Goal: Find specific page/section: Find specific page/section

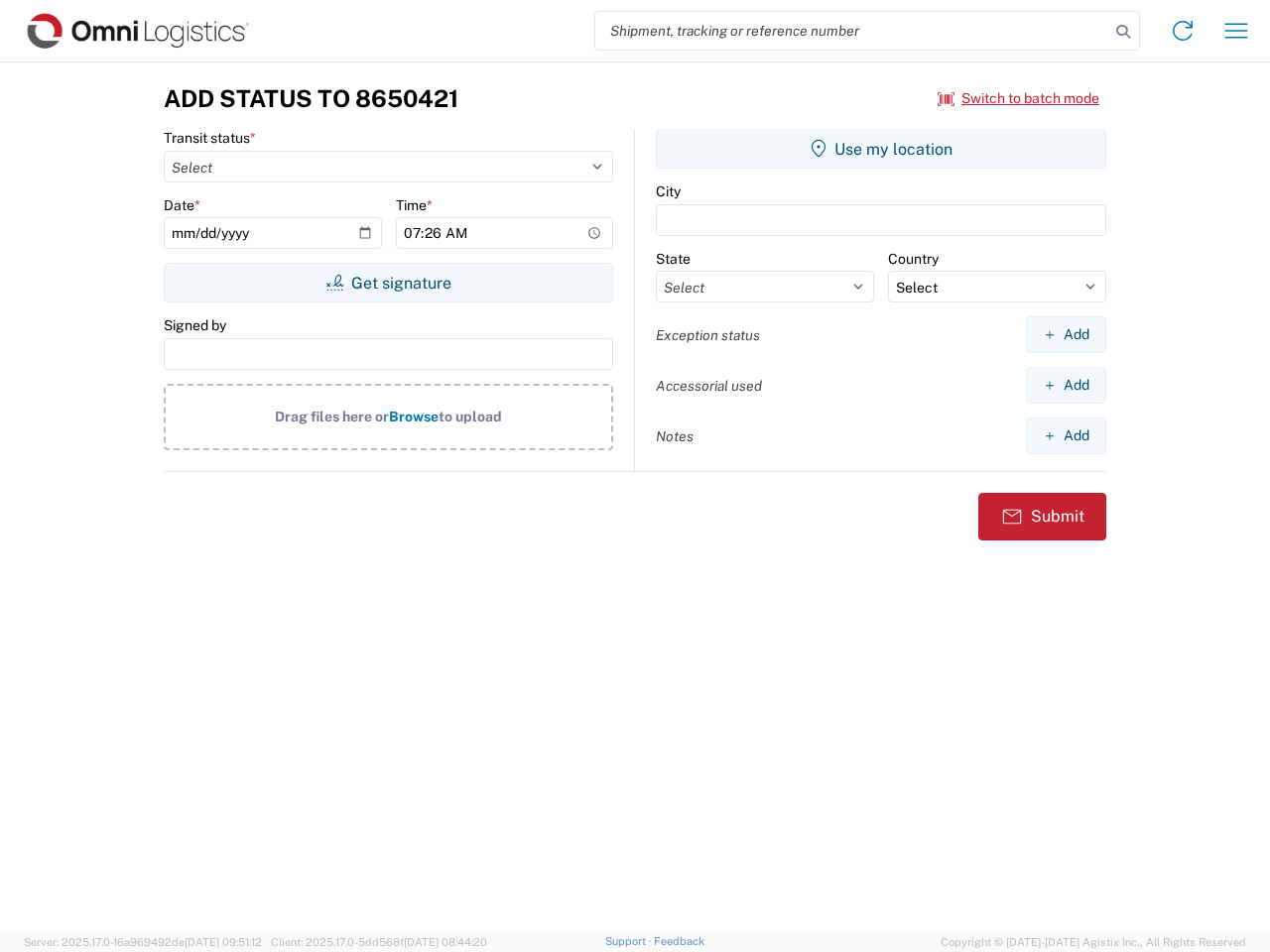
click at [853, 31] on input "search" at bounding box center [852, 31] width 514 height 38
click at [1123, 32] on icon at bounding box center [1123, 32] width 28 height 28
click at [1183, 31] on icon at bounding box center [1183, 31] width 32 height 32
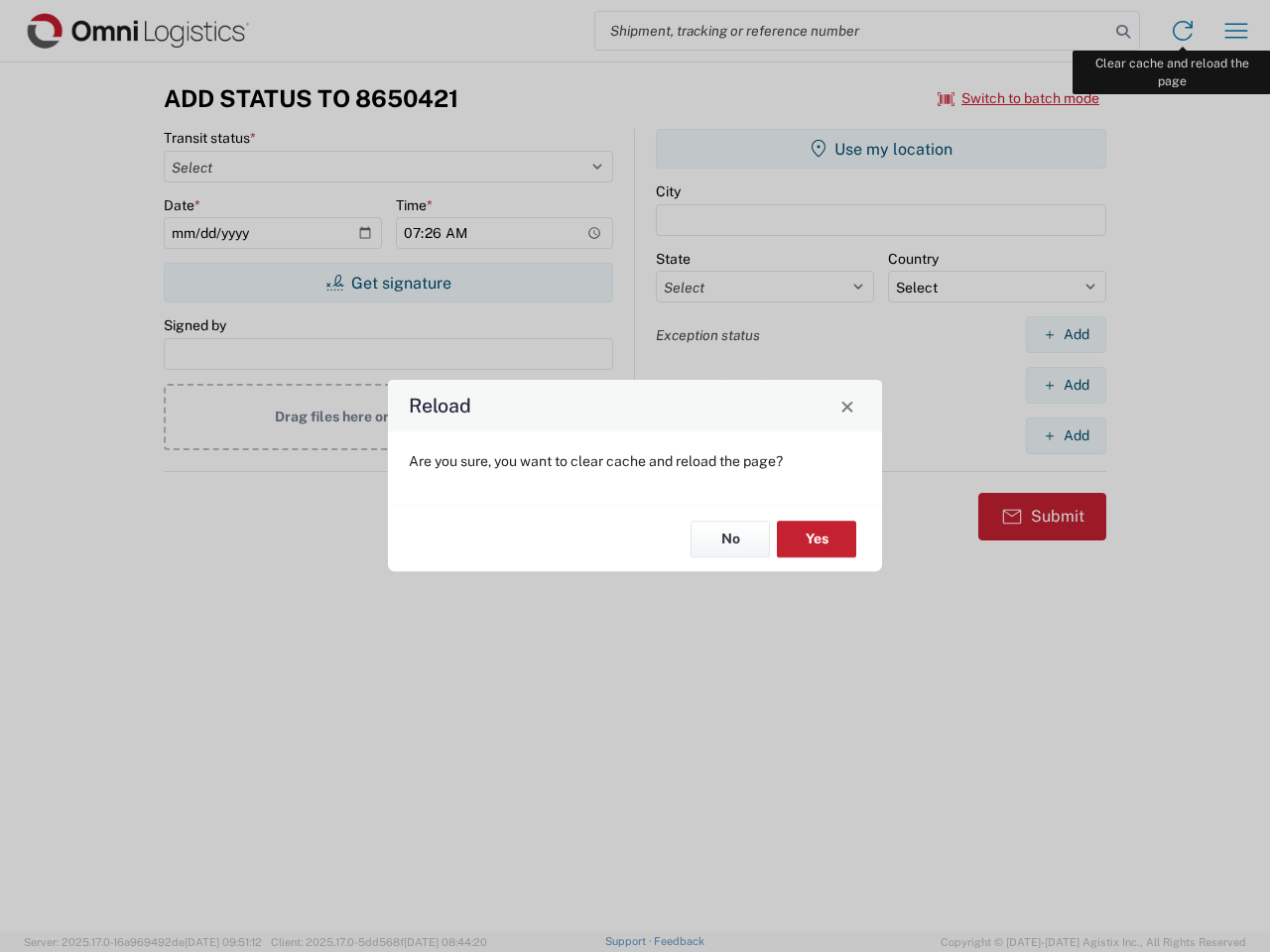
click at [1236, 31] on div "Reload Are you sure, you want to clear cache and reload the page? No Yes" at bounding box center [635, 476] width 1270 height 952
click at [1019, 98] on div "Reload Are you sure, you want to clear cache and reload the page? No Yes" at bounding box center [635, 476] width 1270 height 952
click at [388, 283] on div "Reload Are you sure, you want to clear cache and reload the page? No Yes" at bounding box center [635, 476] width 1270 height 952
click at [881, 149] on div "Reload Are you sure, you want to clear cache and reload the page? No Yes" at bounding box center [635, 476] width 1270 height 952
click at [1065, 334] on div "Reload Are you sure, you want to clear cache and reload the page? No Yes" at bounding box center [635, 476] width 1270 height 952
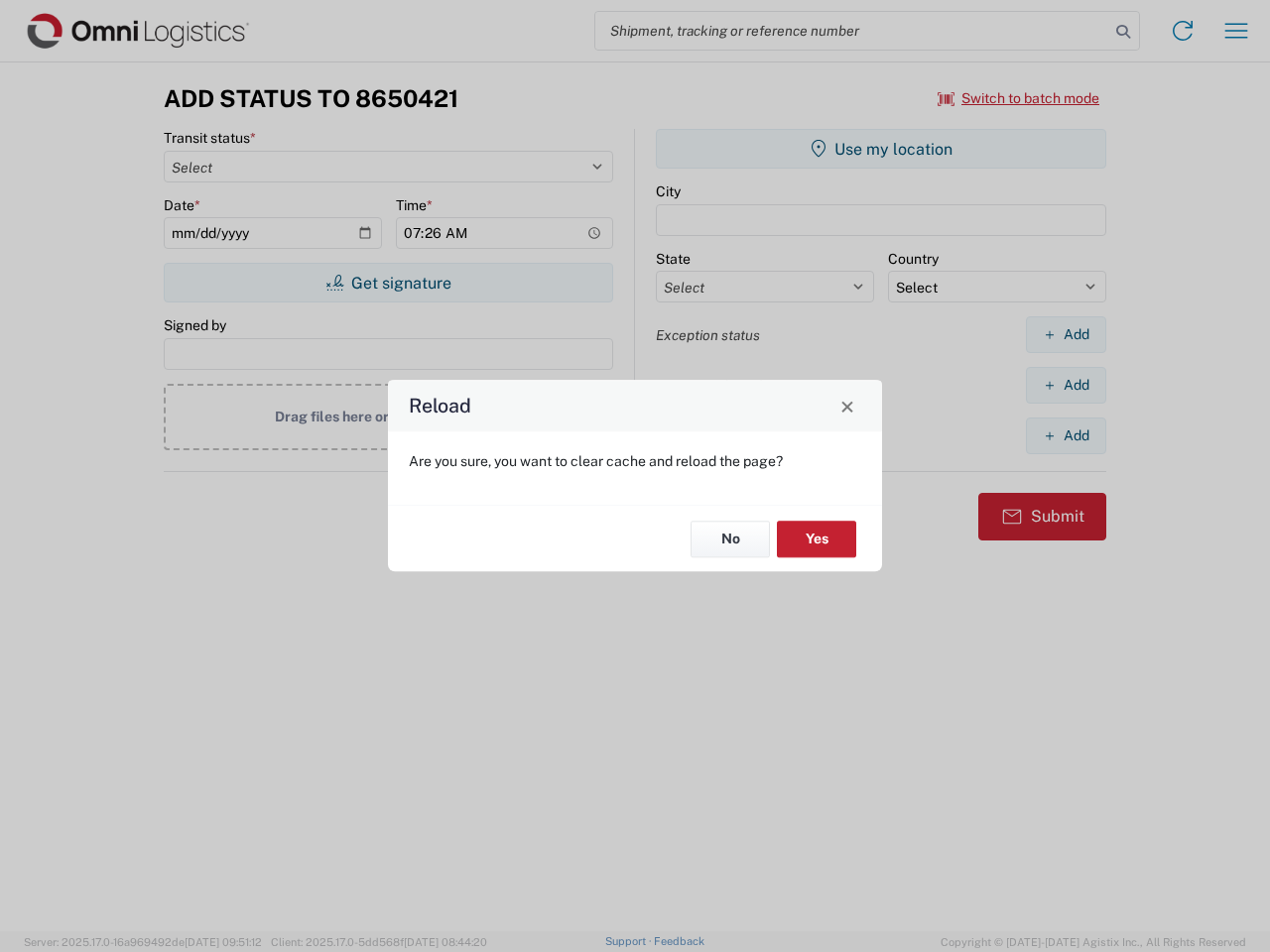
click at [1065, 385] on div "Reload Are you sure, you want to clear cache and reload the page? No Yes" at bounding box center [635, 476] width 1270 height 952
click at [1065, 435] on div "Reload Are you sure, you want to clear cache and reload the page? No Yes" at bounding box center [635, 476] width 1270 height 952
